Goal: Navigation & Orientation: Find specific page/section

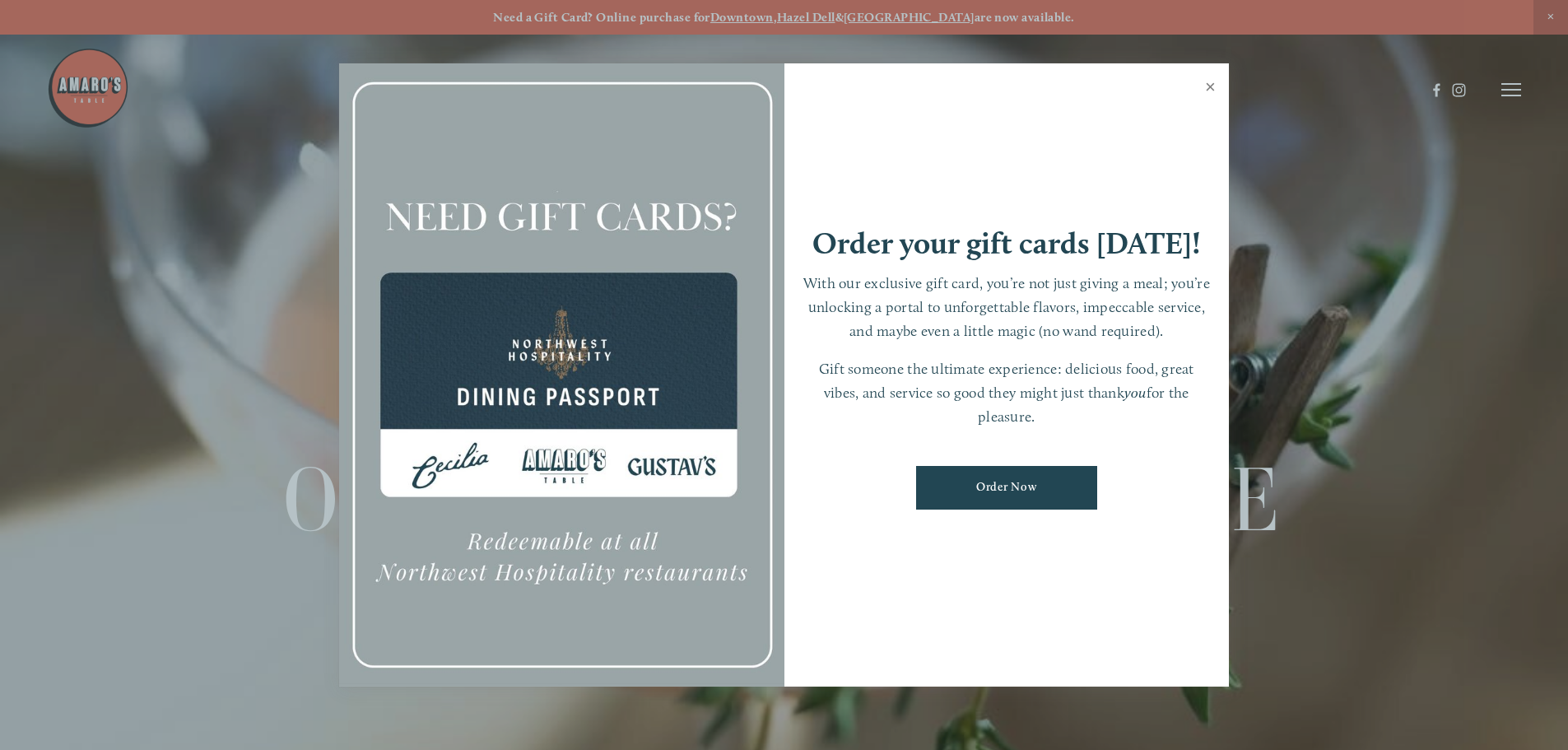
click at [1218, 88] on link "Close" at bounding box center [1210, 89] width 32 height 46
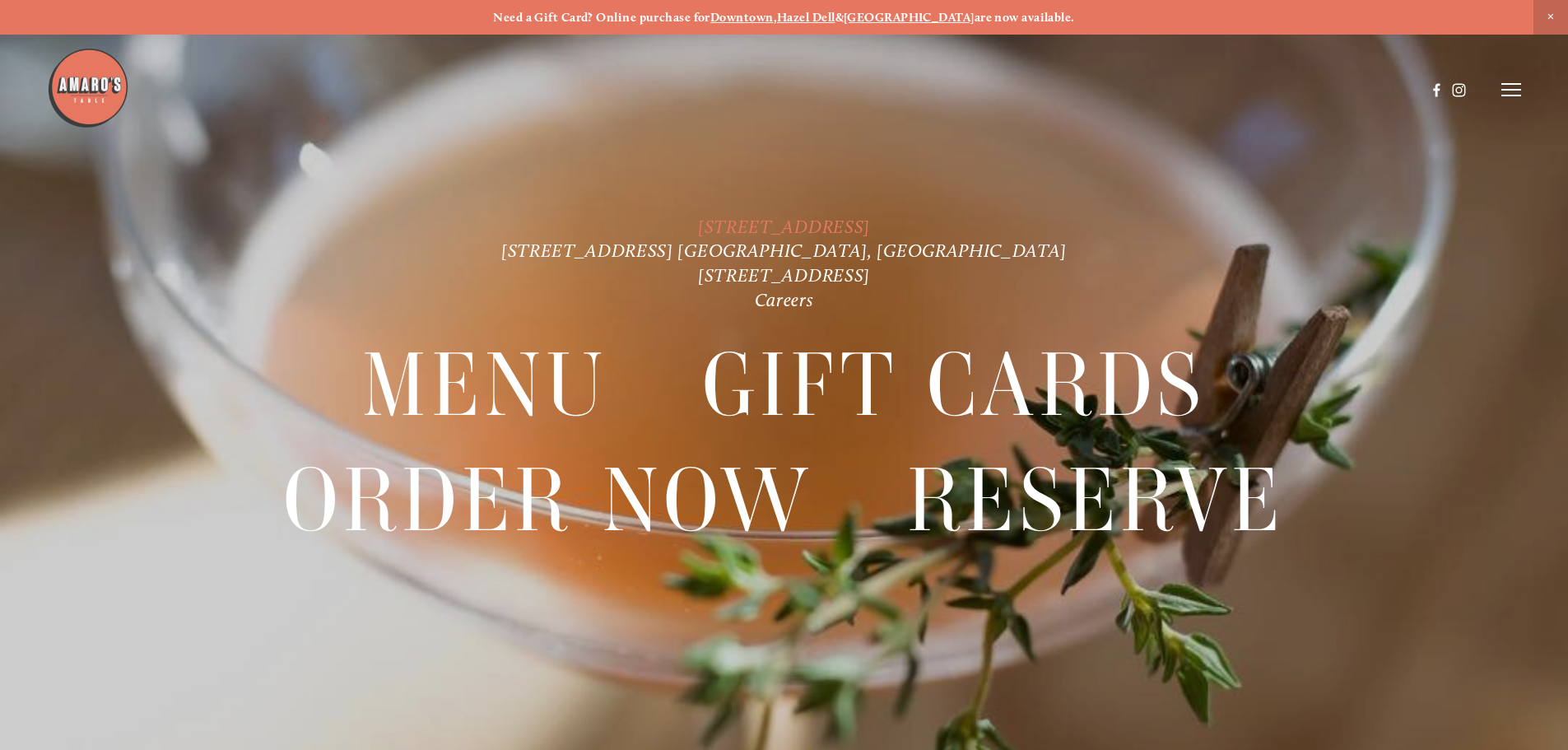
click at [723, 222] on link "[STREET_ADDRESS]" at bounding box center [784, 227] width 172 height 22
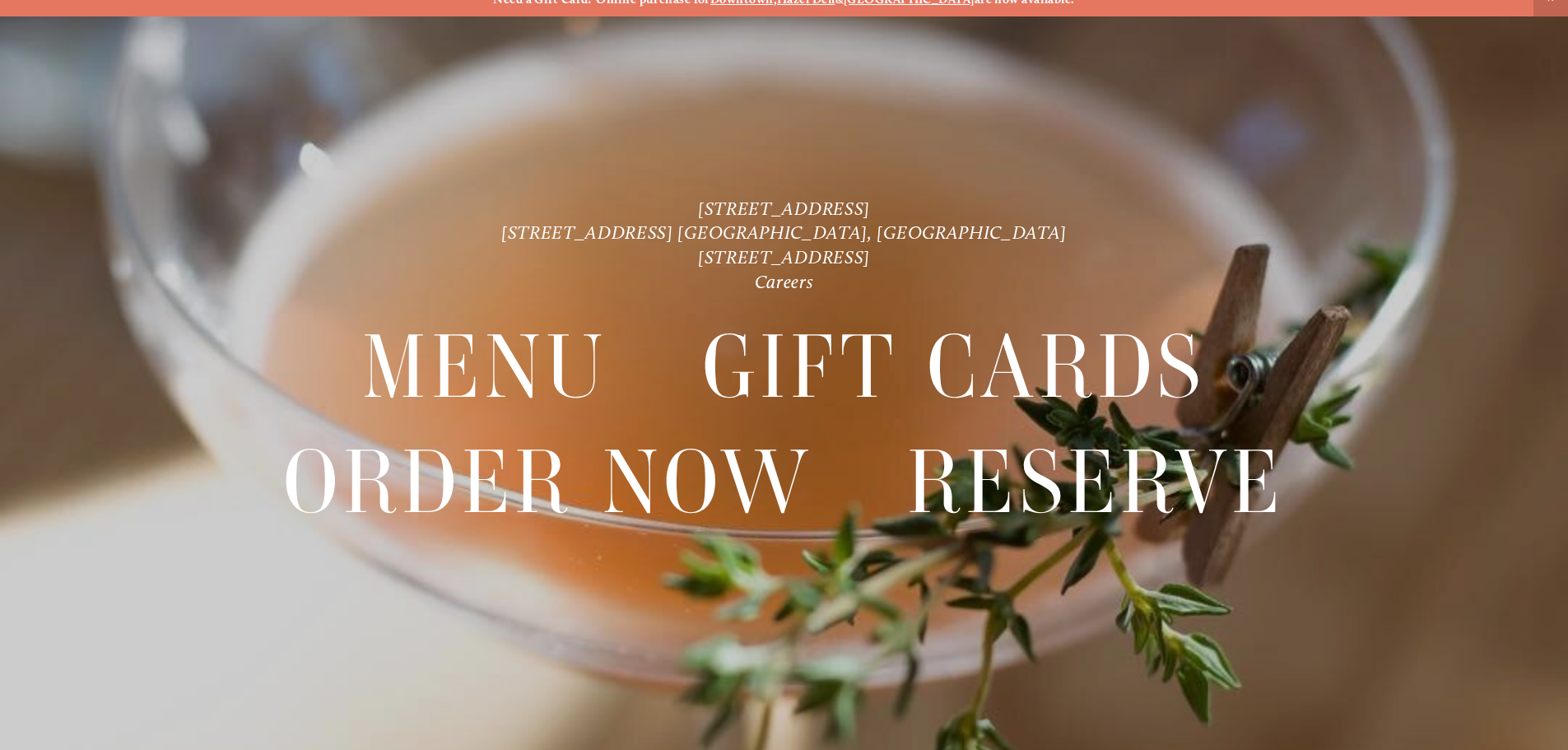
scroll to position [35, 0]
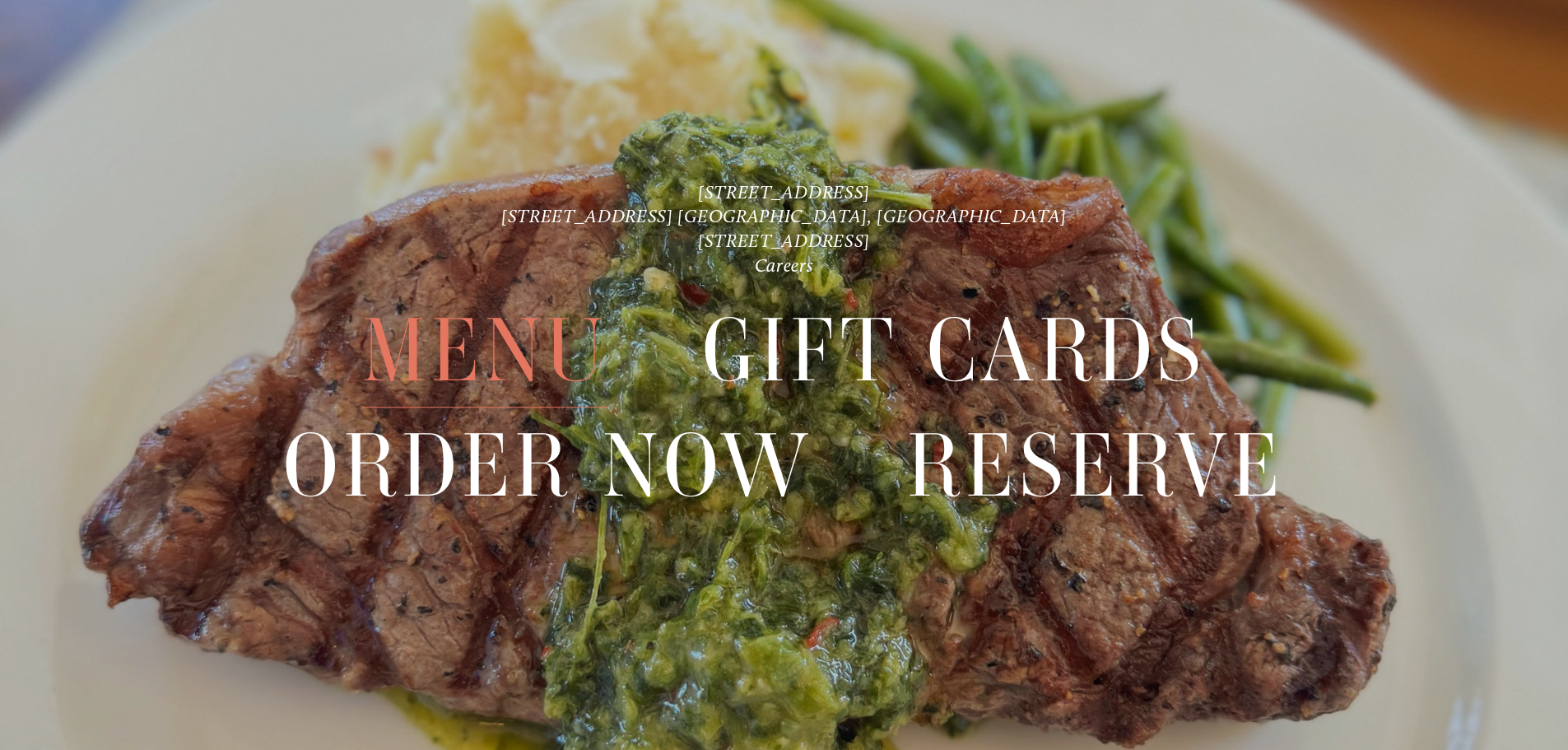
click at [573, 375] on span "Menu" at bounding box center [484, 351] width 245 height 113
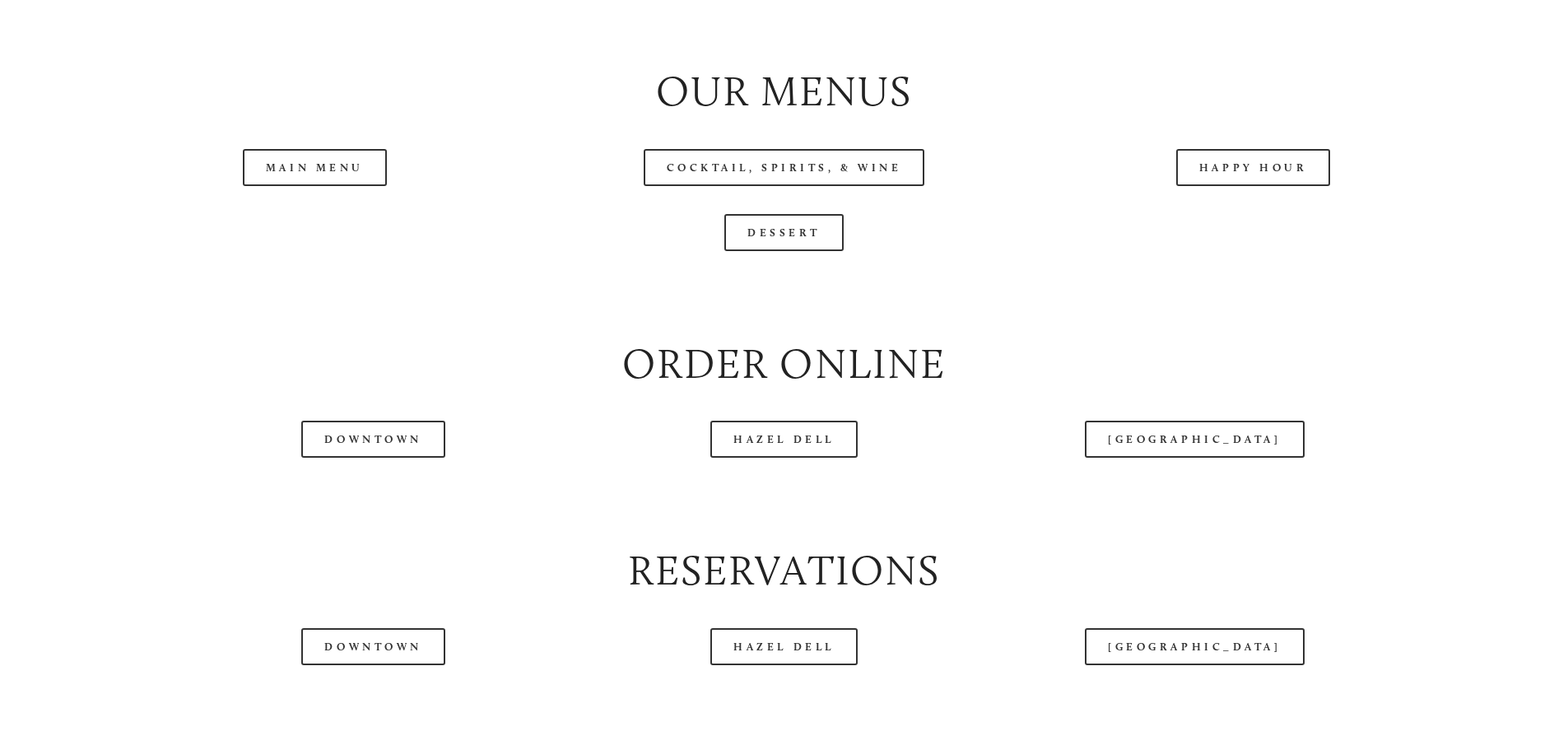
scroll to position [1975, 0]
